Goal: Task Accomplishment & Management: Use online tool/utility

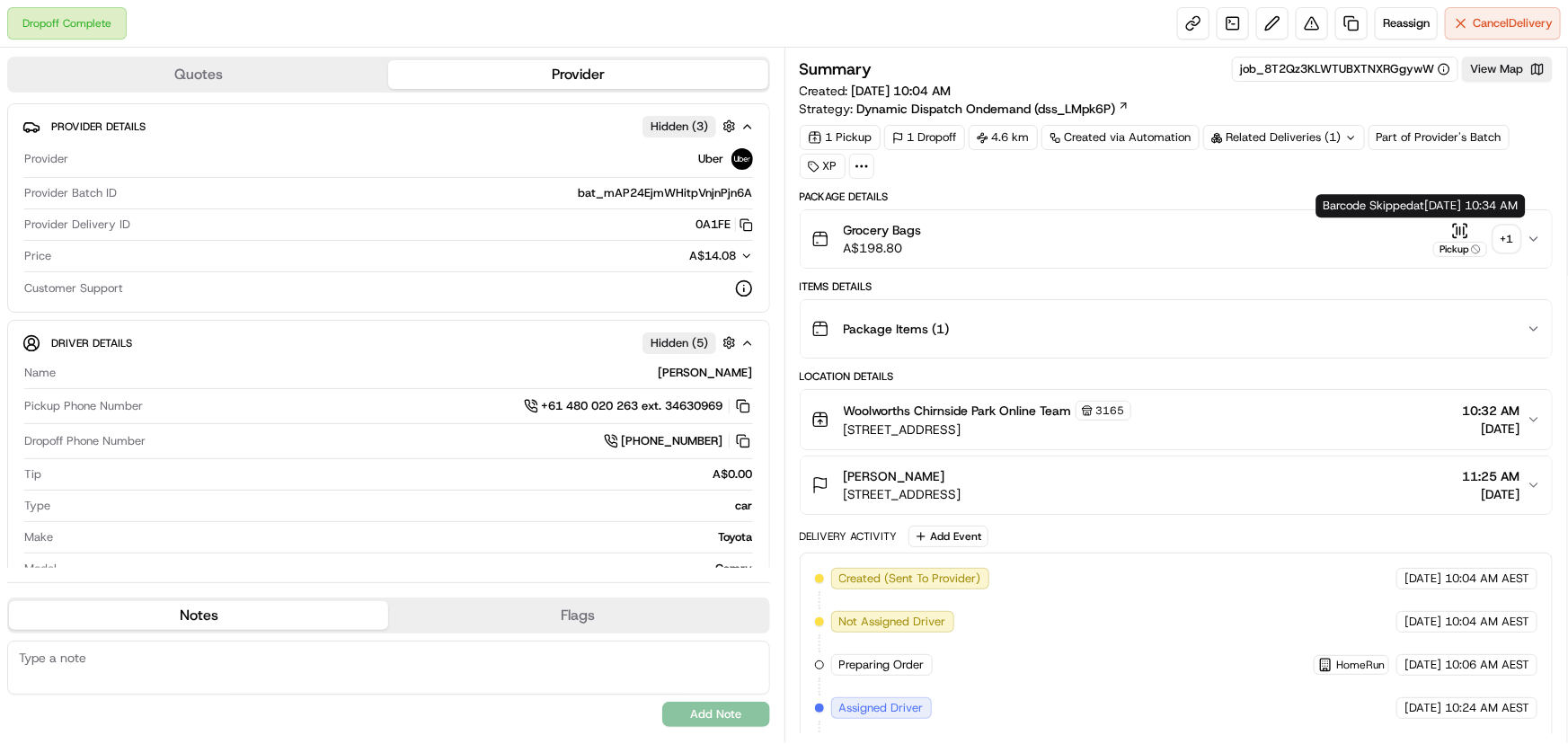
click at [1505, 231] on div "+ 1" at bounding box center [1506, 239] width 25 height 25
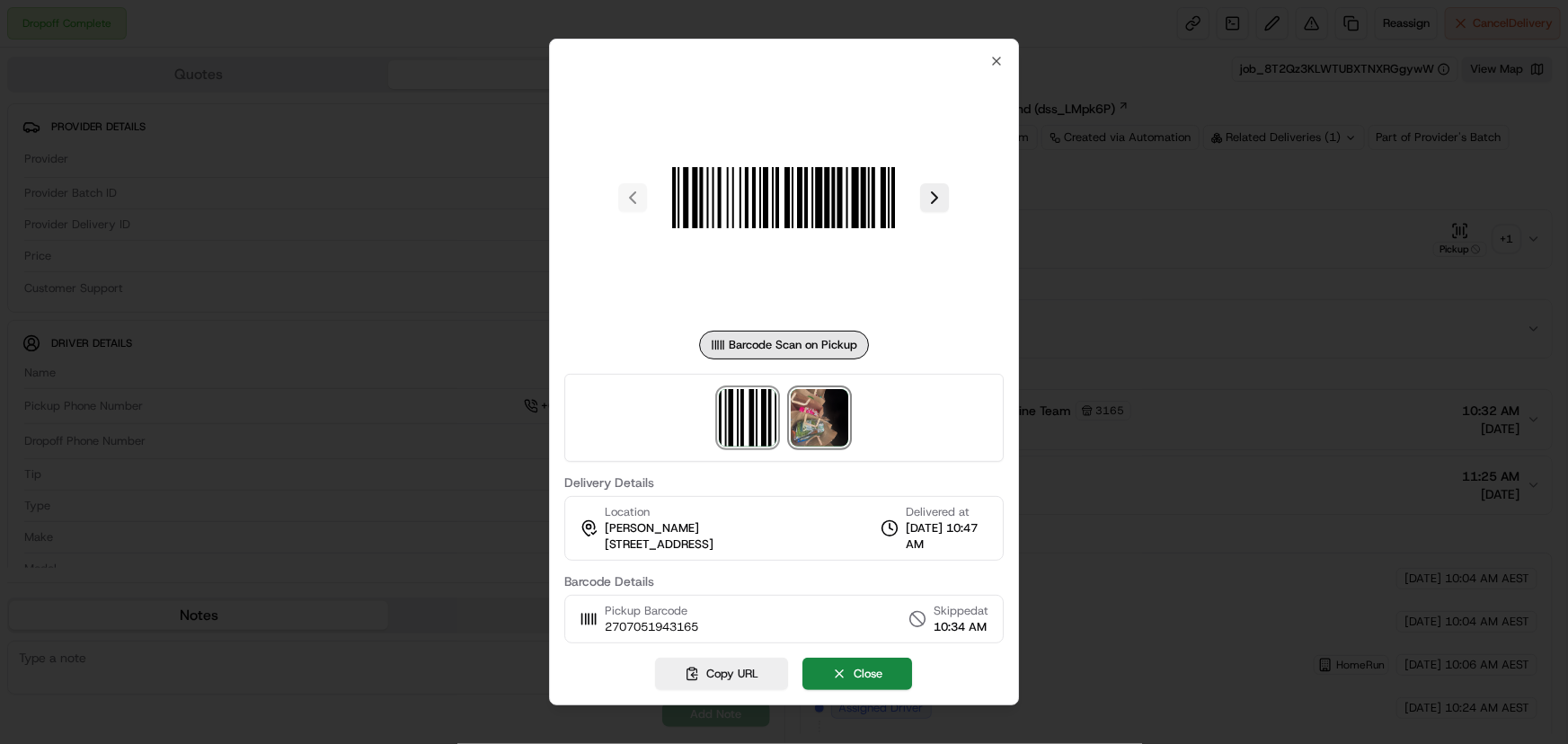
click at [829, 424] on img at bounding box center [819, 417] width 57 height 57
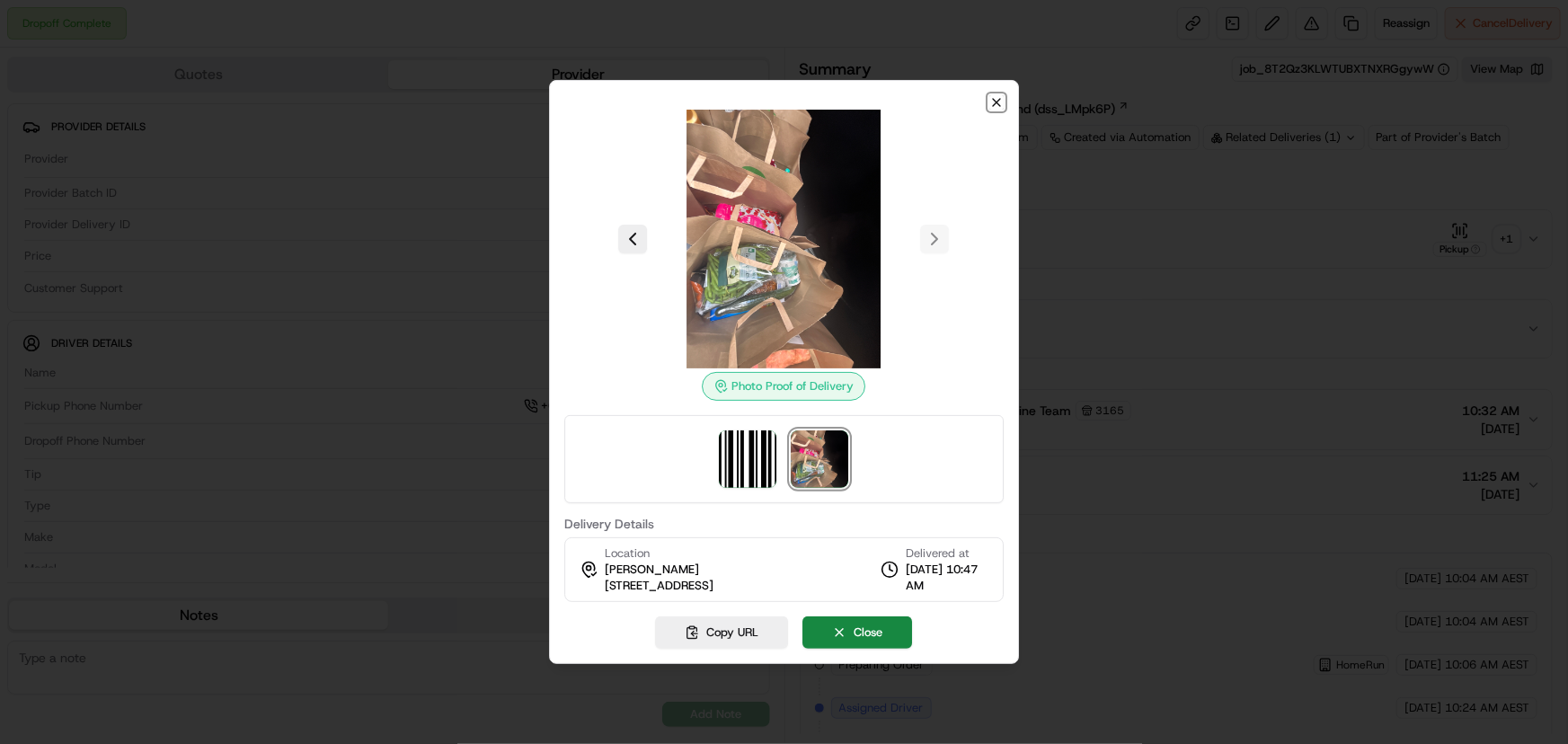
click at [993, 105] on icon "button" at bounding box center [996, 102] width 7 height 7
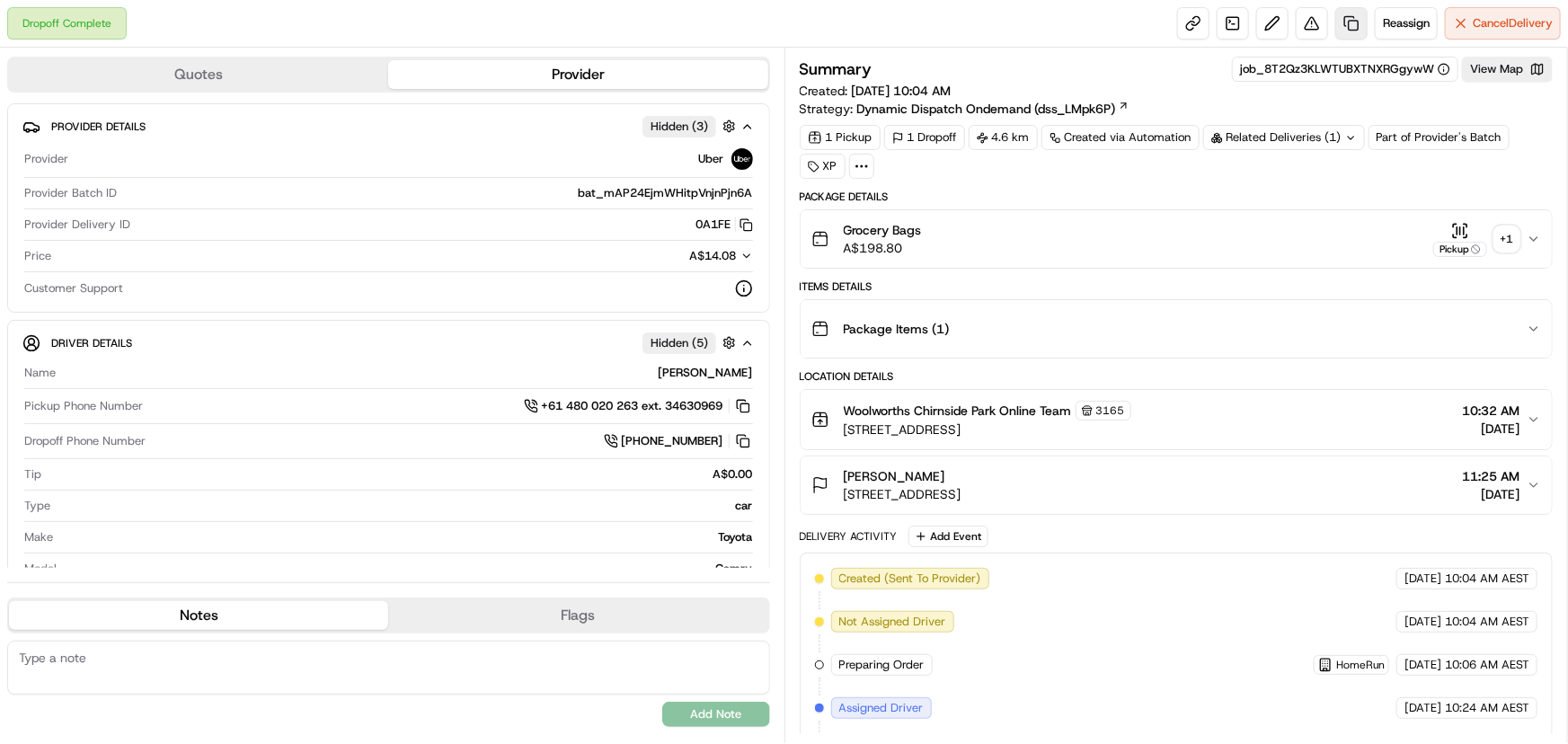
click at [1345, 14] on link at bounding box center [1351, 23] width 33 height 33
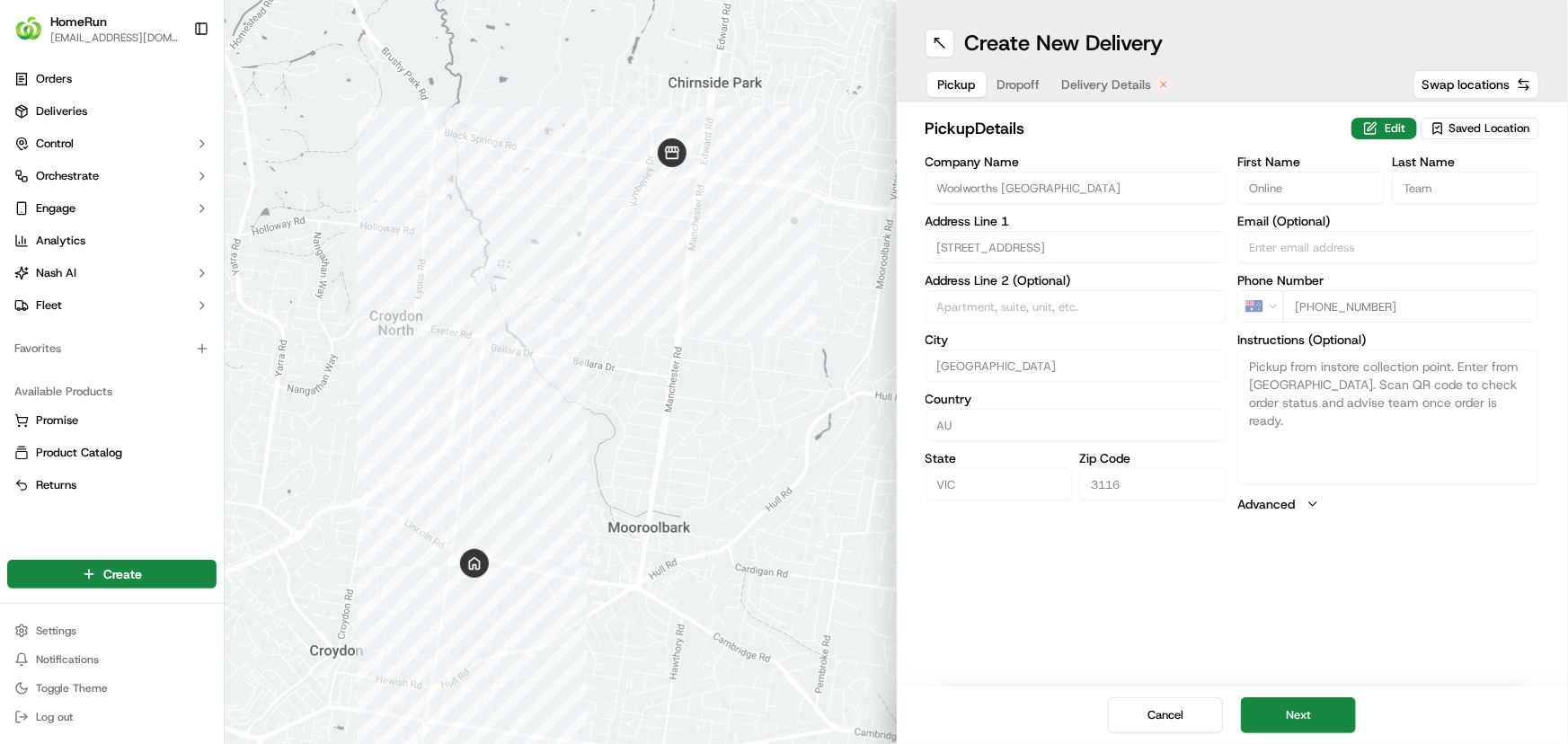
click at [1087, 82] on span "Delivery Details" at bounding box center [1107, 84] width 90 height 18
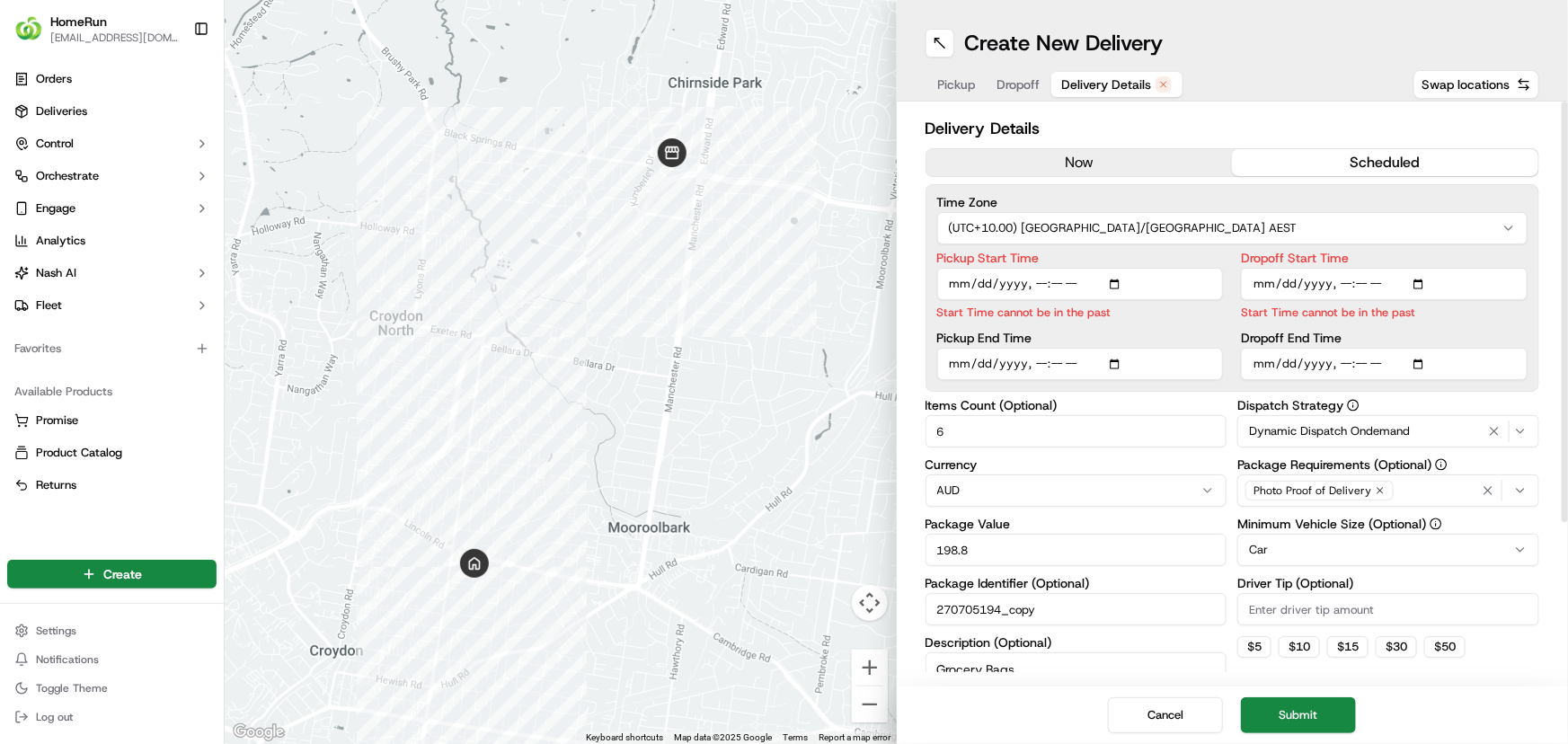
click at [1093, 166] on button "now" at bounding box center [1079, 162] width 306 height 27
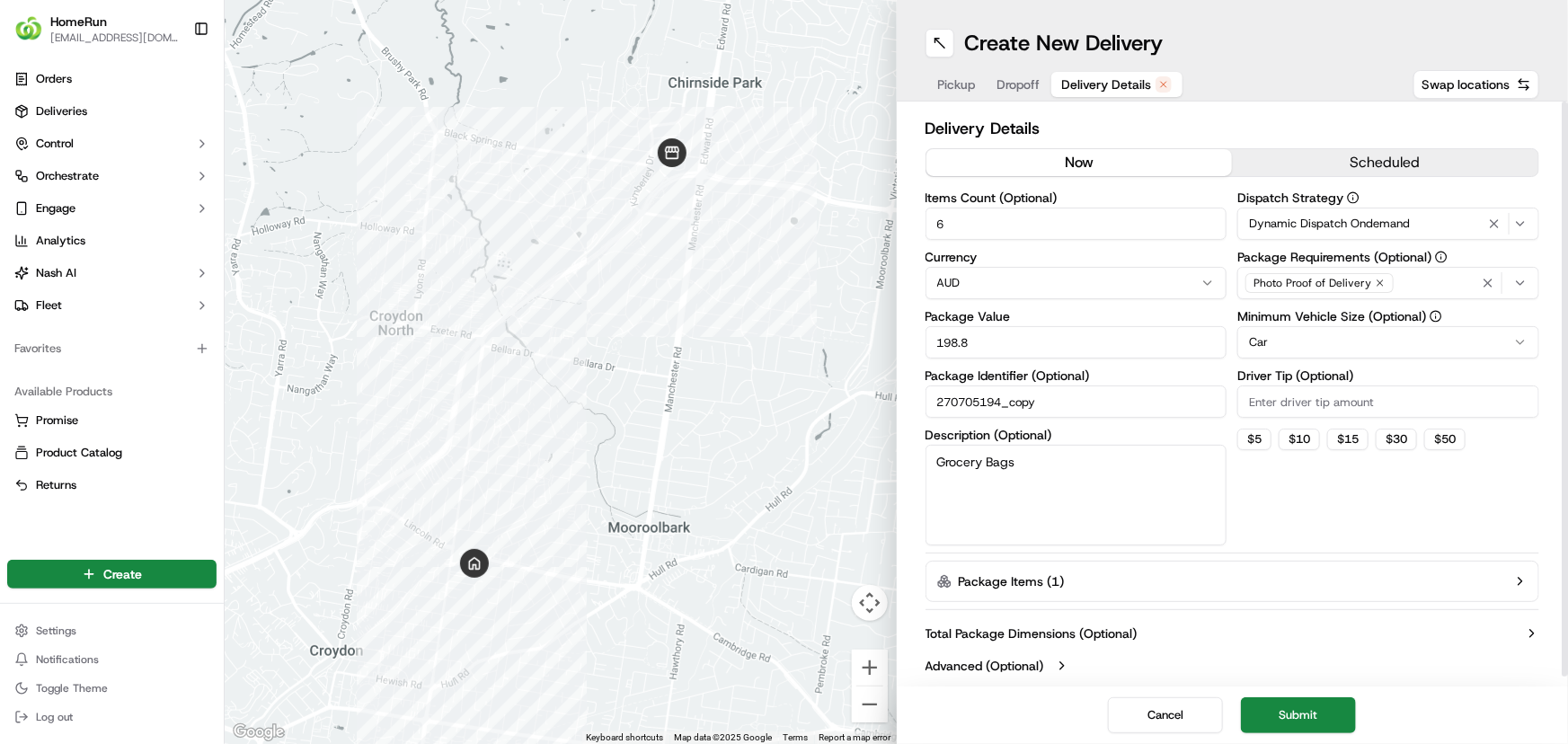
click at [1303, 720] on button "Submit" at bounding box center [1298, 715] width 115 height 36
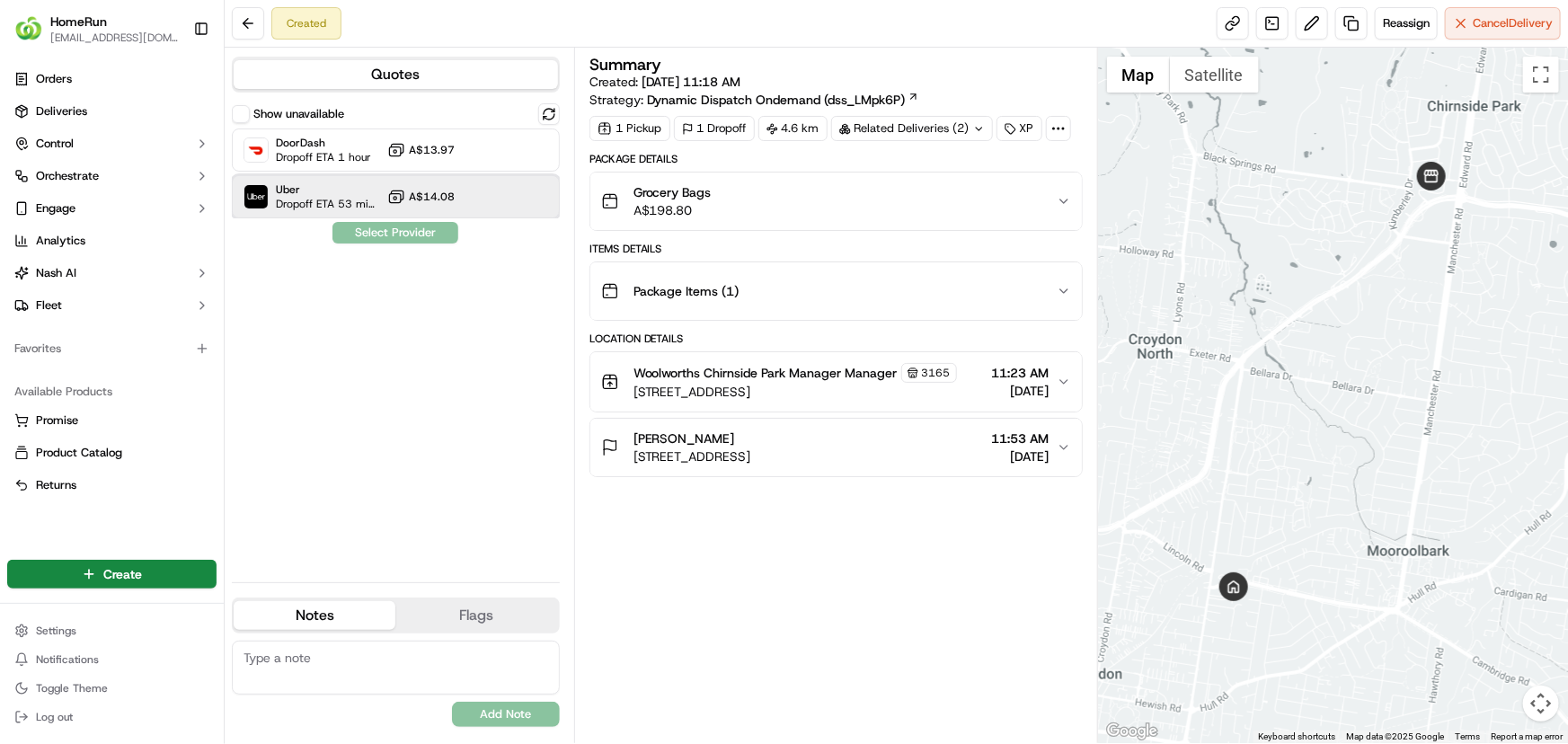
click at [291, 188] on span "Uber" at bounding box center [327, 189] width 104 height 14
click at [398, 227] on button "Assign Provider" at bounding box center [396, 232] width 127 height 22
